Goal: Task Accomplishment & Management: Complete application form

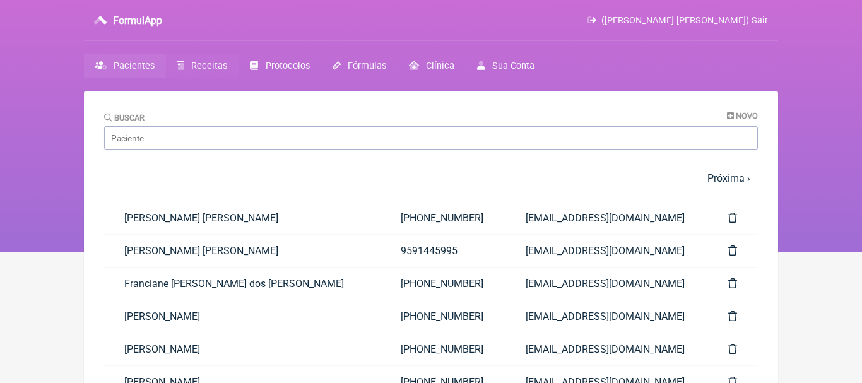
click at [205, 64] on span "Receitas" at bounding box center [209, 66] width 36 height 11
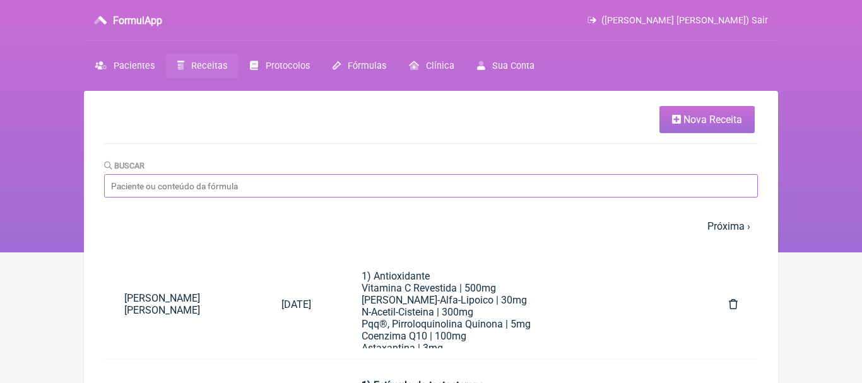
click at [232, 188] on input "Buscar" at bounding box center [431, 185] width 654 height 23
type input "[PERSON_NAME]"
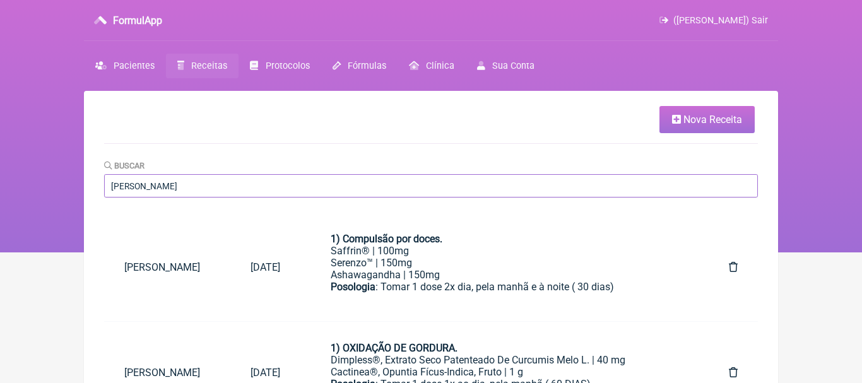
click at [191, 186] on input "[PERSON_NAME]" at bounding box center [431, 185] width 654 height 23
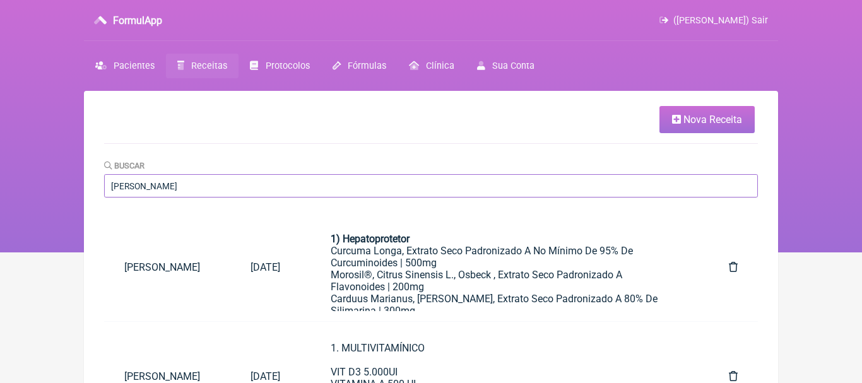
type input "[PERSON_NAME]"
click at [386, 267] on div "Curcuma Longa, Extrato Seco Padronizado A No Mínimo De 95% De Curcuminoides | 5…" at bounding box center [505, 257] width 348 height 24
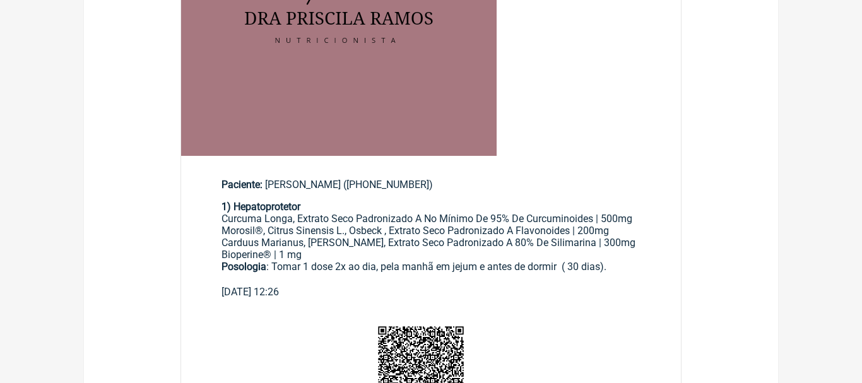
scroll to position [352, 0]
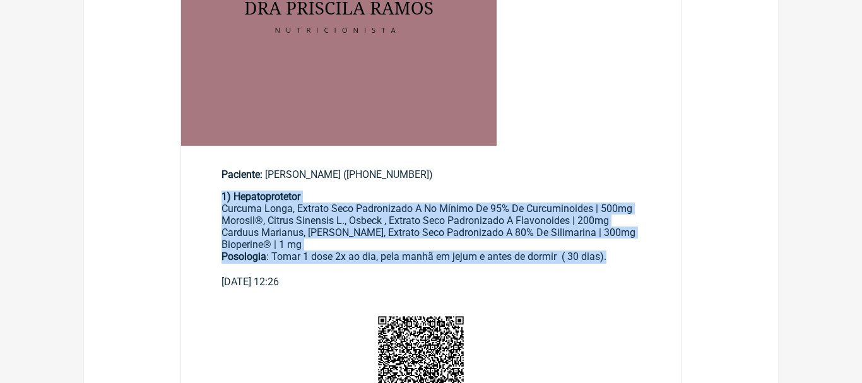
drag, startPoint x: 224, startPoint y: 195, endPoint x: 630, endPoint y: 261, distance: 411.2
click at [630, 261] on div "1) Hepatoprotetor Curcuma Longa, Extrato Seco Padronizado A No Mínimo De 95% De…" at bounding box center [431, 233] width 419 height 85
copy div "1) Hepatoprotetor Curcuma Longa, Extrato Seco Padronizado A No Mínimo De 95% De…"
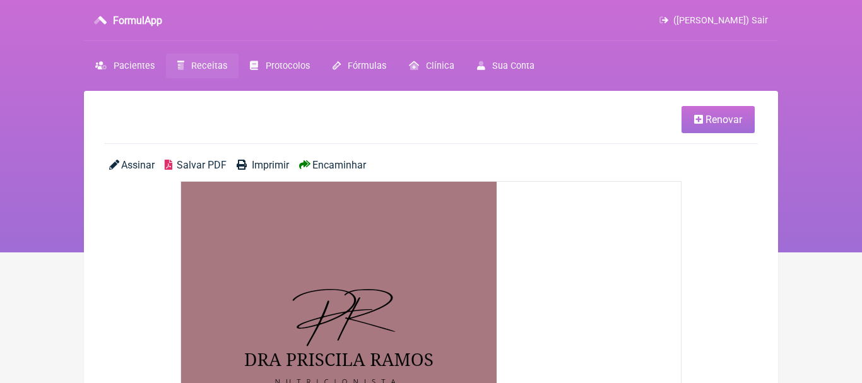
click at [216, 65] on span "Receitas" at bounding box center [209, 66] width 36 height 11
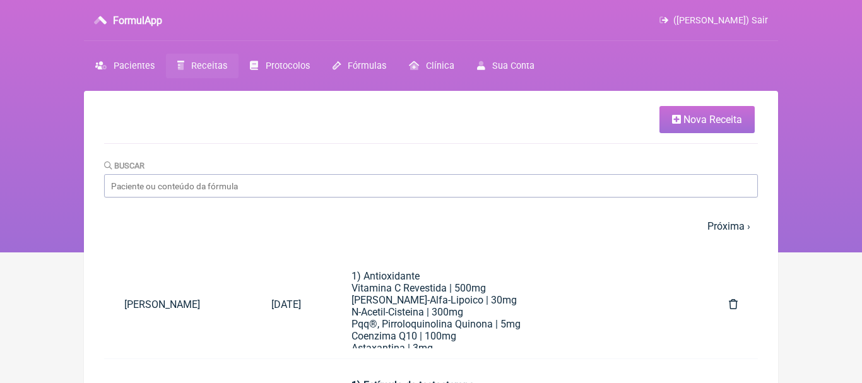
click at [695, 120] on span "Nova Receita" at bounding box center [713, 120] width 59 height 12
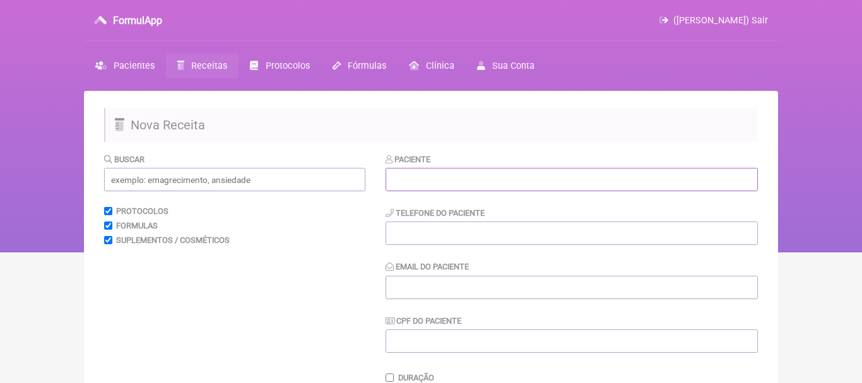
click at [533, 182] on input "text" at bounding box center [572, 179] width 372 height 23
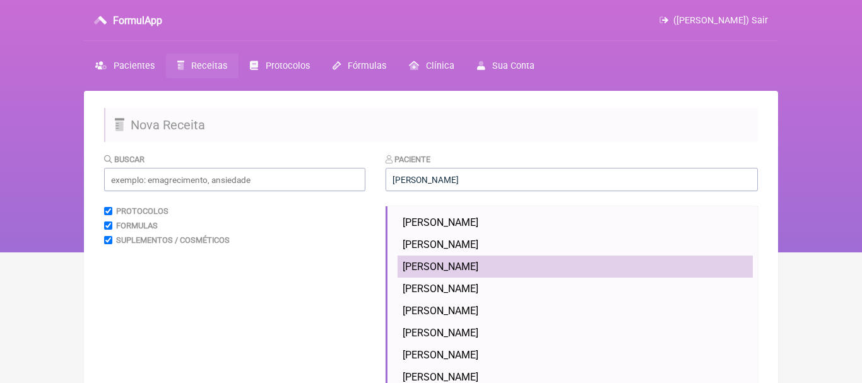
click at [472, 264] on span "Danielle Busquet de Sousa" at bounding box center [441, 267] width 76 height 12
type input "Danielle Busquet de Sousa"
type input "[PHONE_NUMBER]"
type input "[EMAIL_ADDRESS][DOMAIN_NAME]"
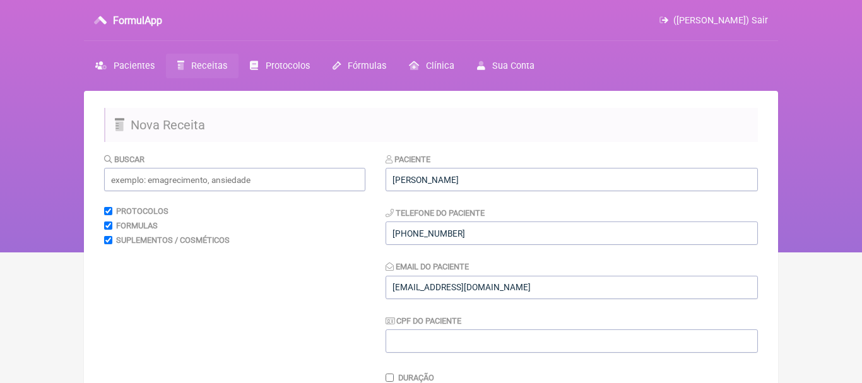
scroll to position [222, 0]
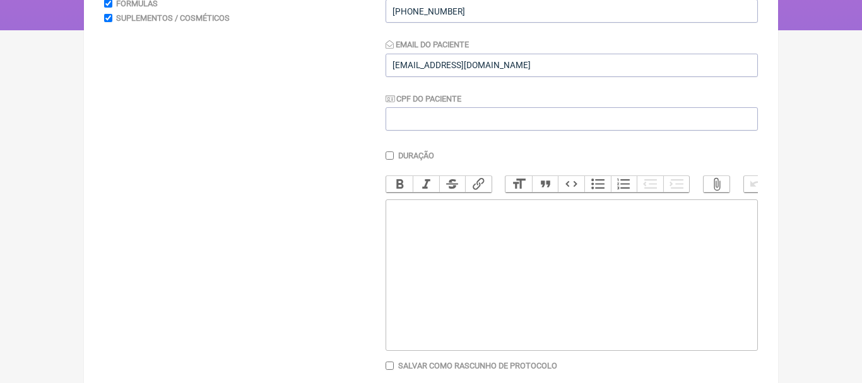
click at [516, 261] on trix-editor at bounding box center [572, 275] width 372 height 152
paste trix-editor "<div><strong>1) Hepatoprotetor</strong></div><div>Curcuma Longa, Extrato Seco P…"
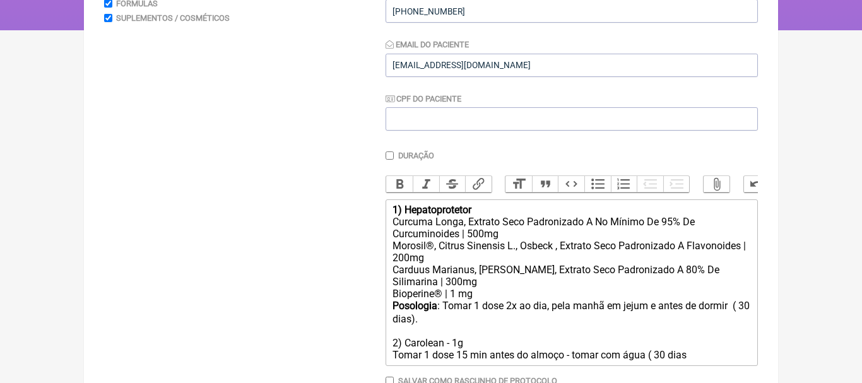
type trix-editor "<div><strong>1) Hepatoprotetor</strong></div><div>Curcuma Longa, Extrato Seco P…"
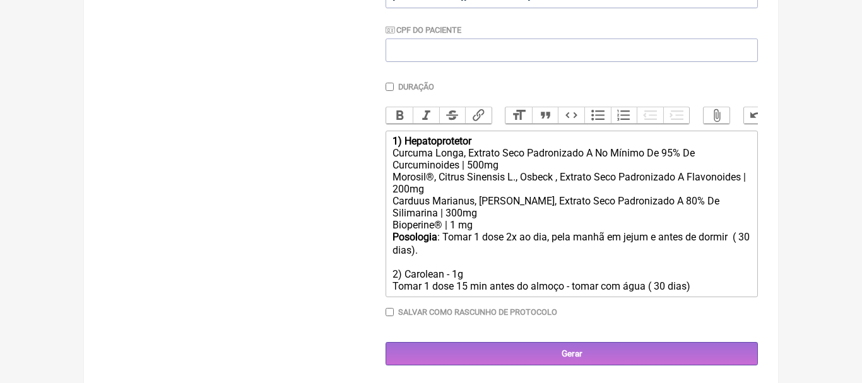
scroll to position [292, 0]
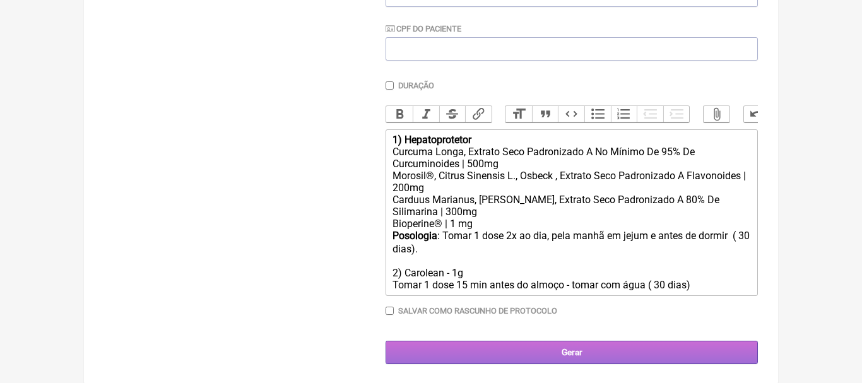
click at [564, 353] on input "Gerar" at bounding box center [572, 352] width 372 height 23
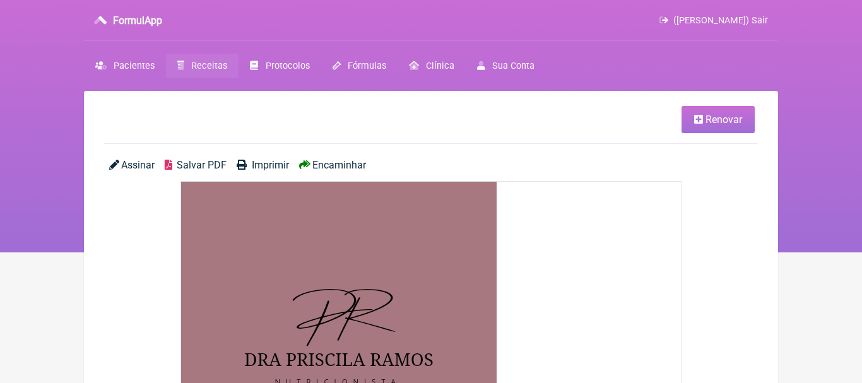
click at [364, 167] on span "Encaminhar" at bounding box center [340, 165] width 54 height 12
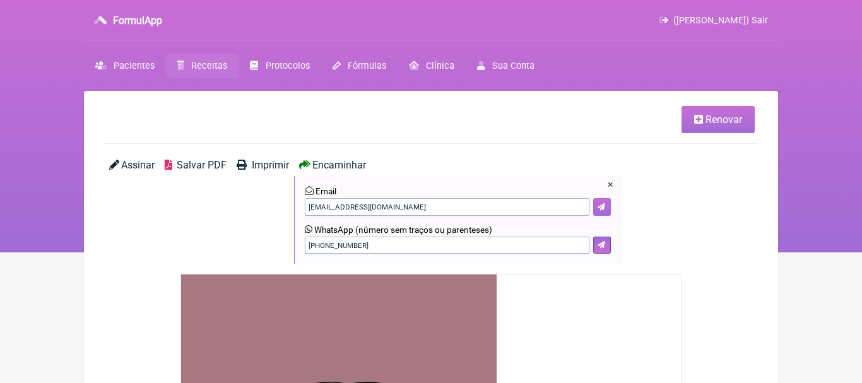
click at [607, 208] on button at bounding box center [602, 207] width 18 height 18
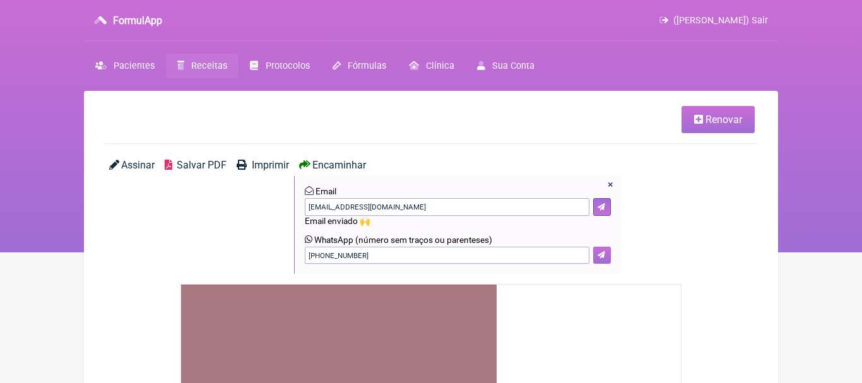
click at [609, 256] on button at bounding box center [602, 256] width 18 height 18
